Goal: Check status: Check status

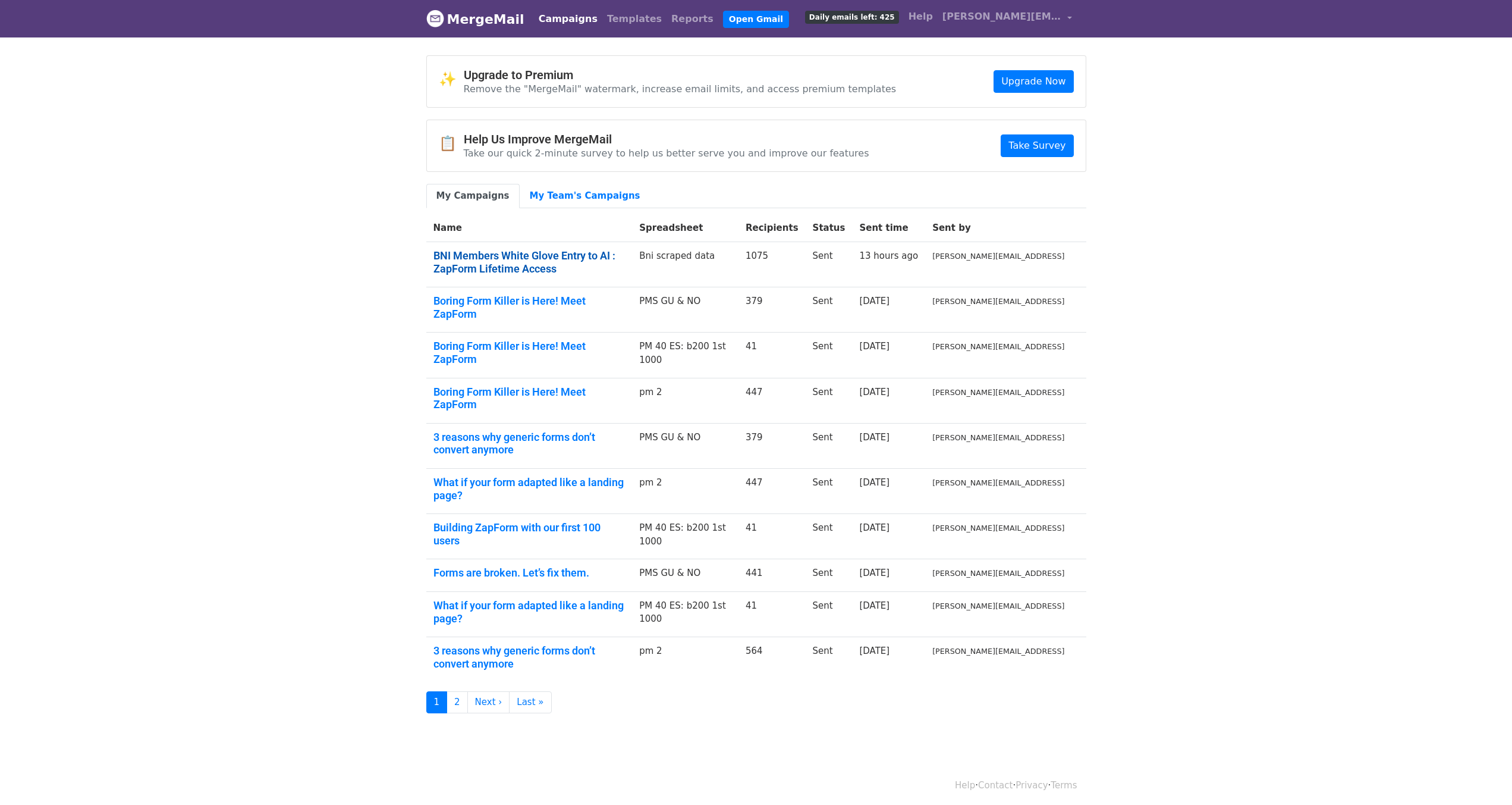
click at [624, 249] on link "BNI Members White Glove Entry to AI : ZapForm Lifetime Access" at bounding box center [529, 261] width 192 height 26
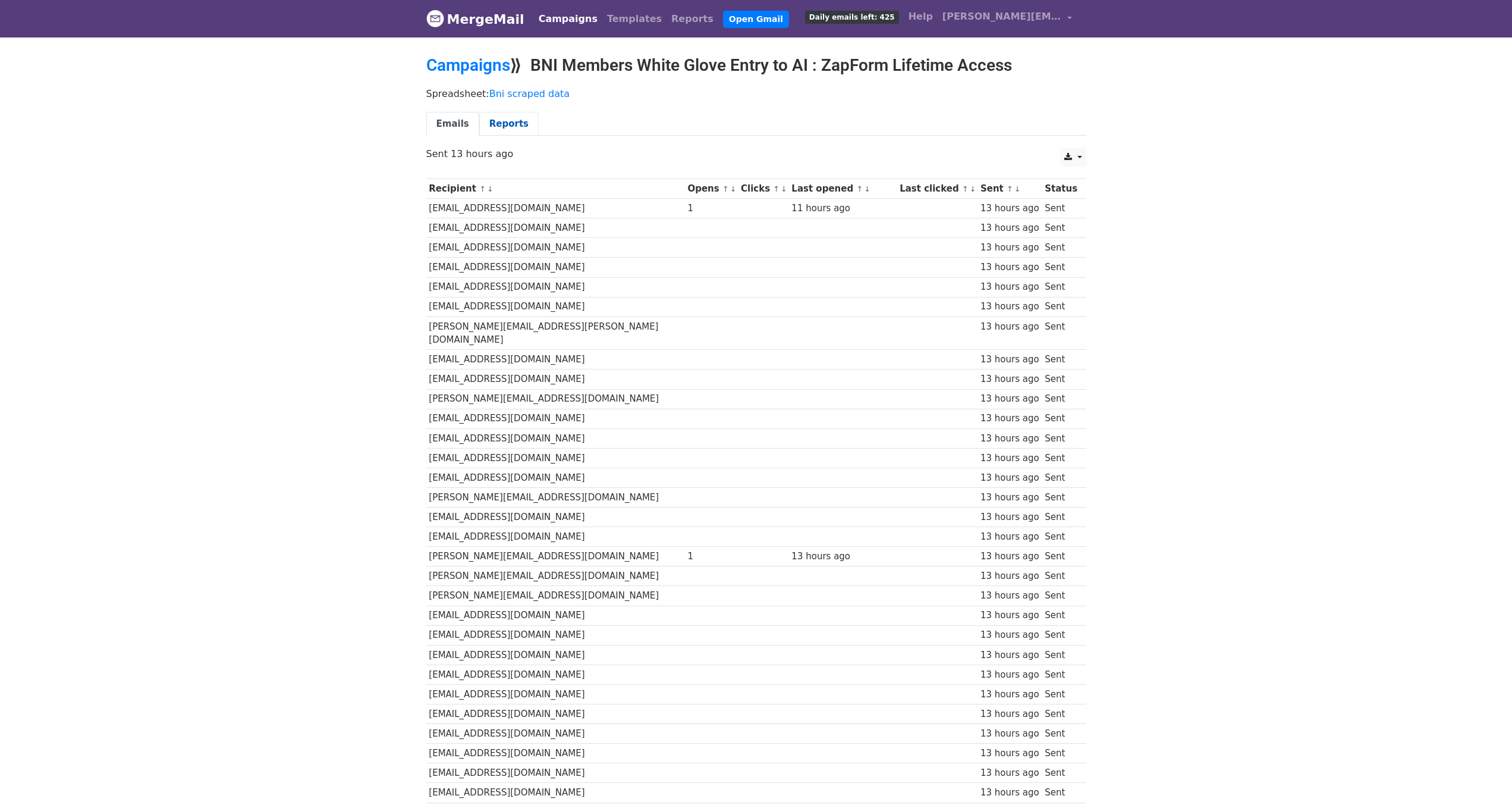
click at [505, 120] on link "Reports" at bounding box center [510, 123] width 60 height 24
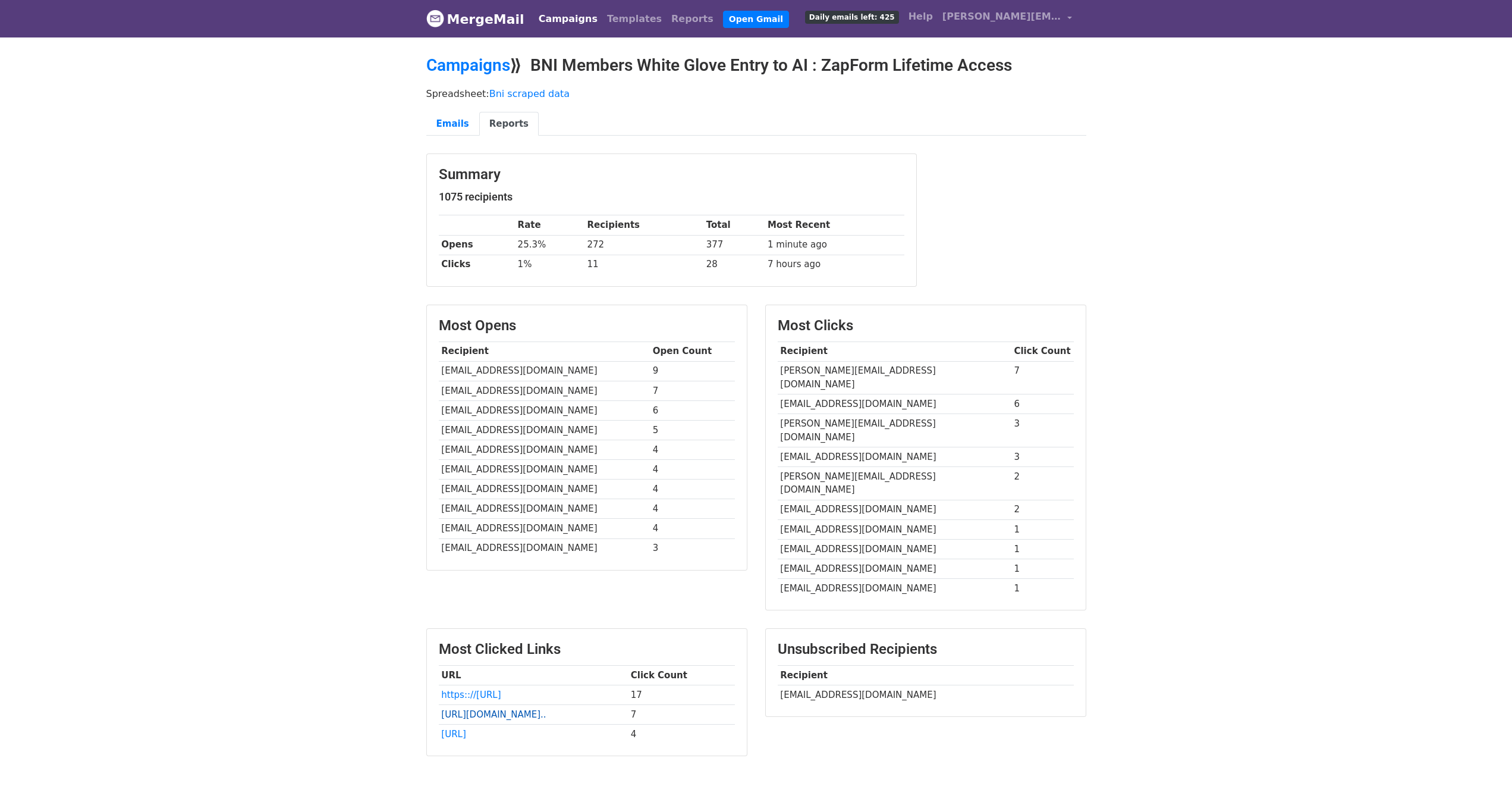
click at [524, 709] on link "https://payu.in/invoice/E9E..." at bounding box center [494, 714] width 105 height 11
